Goal: Subscribe to service/newsletter

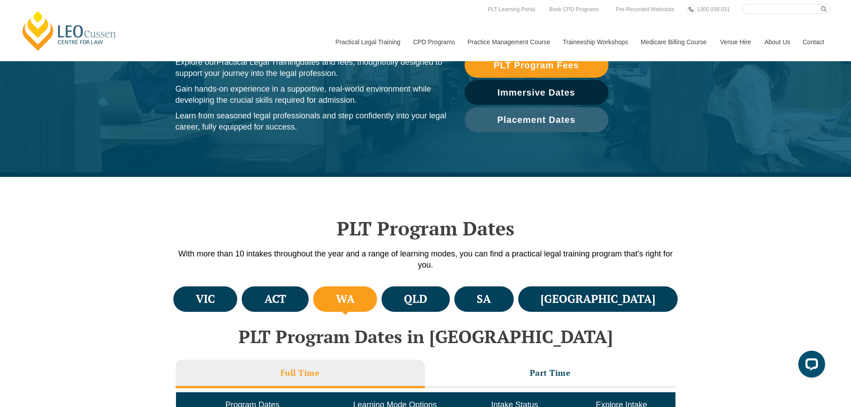
drag, startPoint x: 220, startPoint y: 288, endPoint x: 323, endPoint y: 262, distance: 106.2
click at [220, 288] on li "VIC" at bounding box center [205, 298] width 64 height 25
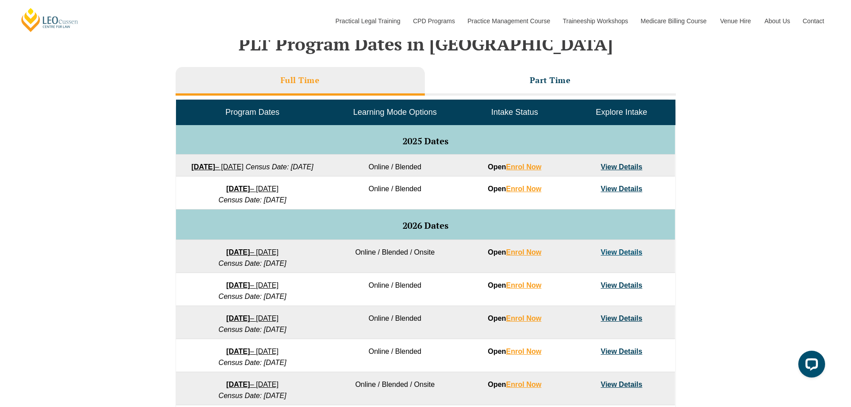
scroll to position [447, 0]
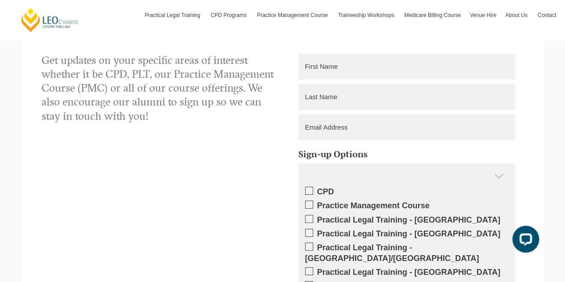
scroll to position [1284, 0]
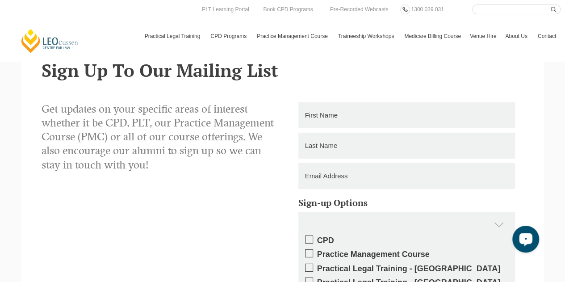
click at [323, 115] on input "text" at bounding box center [406, 115] width 217 height 26
paste input "Arun Banasal"
type input "Arun Banasal"
click at [321, 148] on input "text" at bounding box center [406, 146] width 217 height 26
paste input "Arun Banasal"
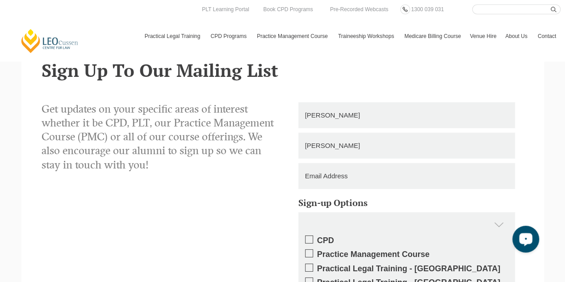
drag, startPoint x: 321, startPoint y: 145, endPoint x: 266, endPoint y: 153, distance: 56.4
type input "Banasal"
drag, startPoint x: 319, startPoint y: 114, endPoint x: 402, endPoint y: 118, distance: 83.2
click at [402, 118] on input "Arun Banasal" at bounding box center [406, 115] width 217 height 26
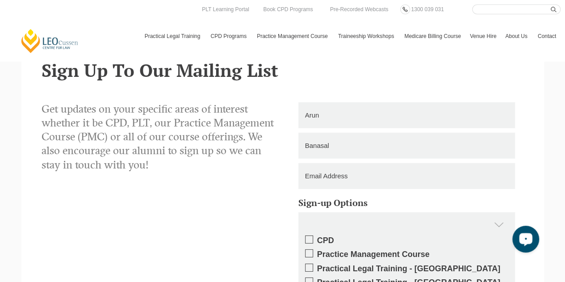
type input "Arun"
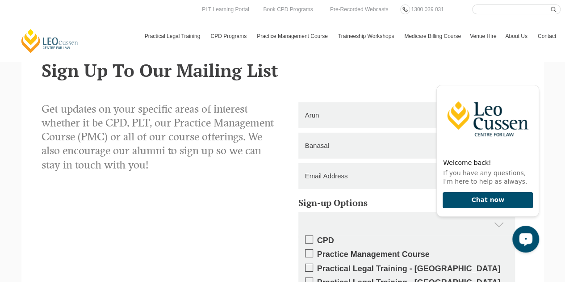
click at [351, 183] on input "email" at bounding box center [406, 176] width 217 height 26
paste input "arunbnsal@gmail.com"
type input "arunbnsal@gmail.com"
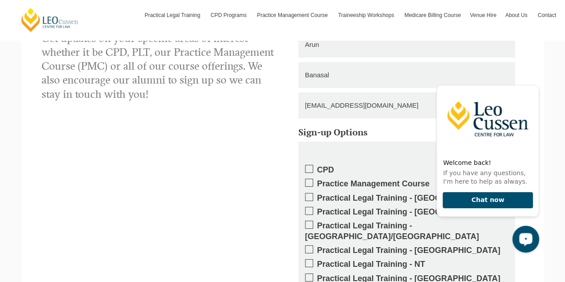
scroll to position [1418, 0]
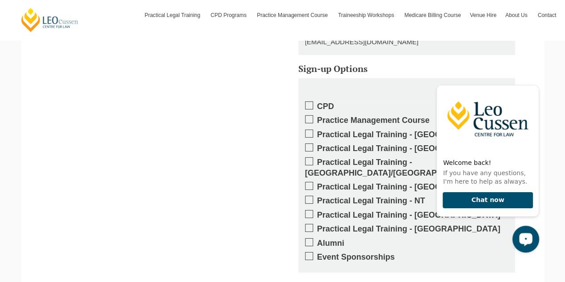
click at [313, 131] on label "Practical Legal Training - [GEOGRAPHIC_DATA]" at bounding box center [406, 134] width 203 height 10
click at [317, 131] on input "Practical Legal Training - [GEOGRAPHIC_DATA]" at bounding box center [317, 131] width 0 height 0
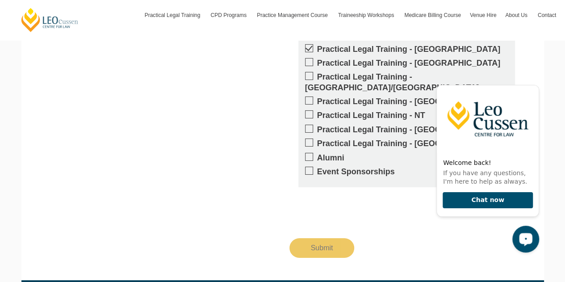
scroll to position [1507, 0]
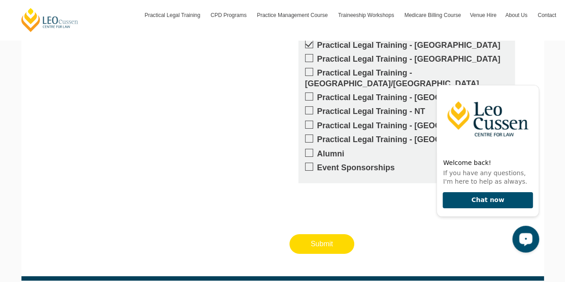
click at [313, 234] on input "Submit" at bounding box center [321, 244] width 65 height 20
type input "Submitting"
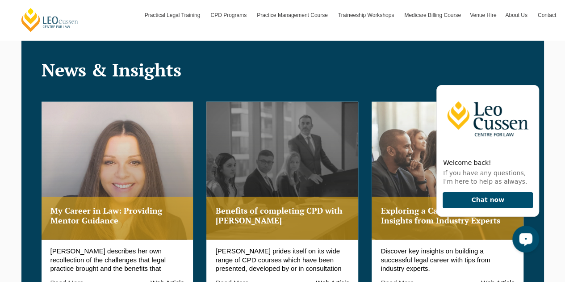
scroll to position [984, 0]
